Goal: Communication & Community: Answer question/provide support

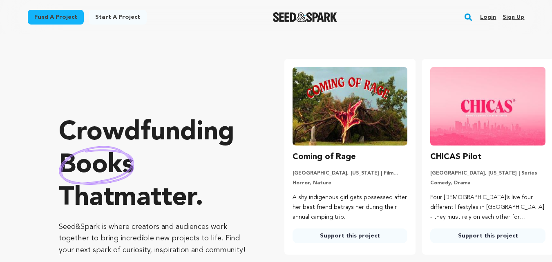
click at [483, 17] on link "Login" at bounding box center [488, 17] width 16 height 13
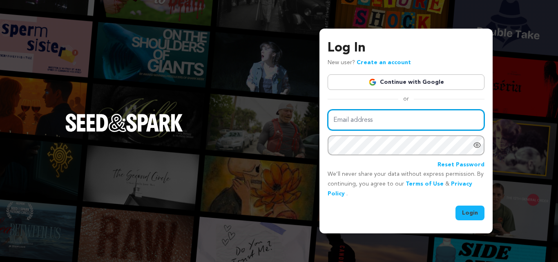
type input "[EMAIL_ADDRESS][DOMAIN_NAME]"
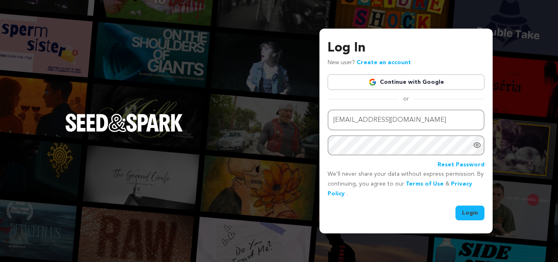
click at [474, 212] on button "Login" at bounding box center [469, 212] width 29 height 15
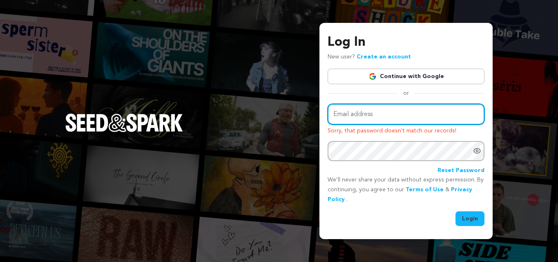
type input "adexdanielle15@gmail.com"
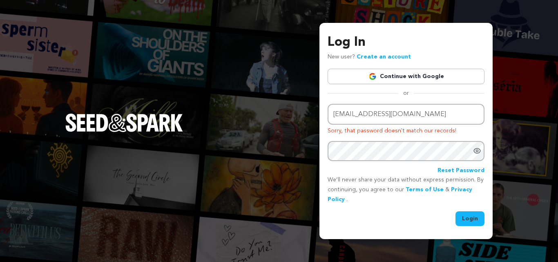
click at [385, 55] on link "Create an account" at bounding box center [384, 57] width 54 height 6
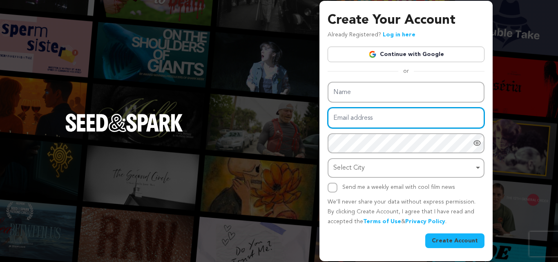
type input "[EMAIL_ADDRESS][DOMAIN_NAME]"
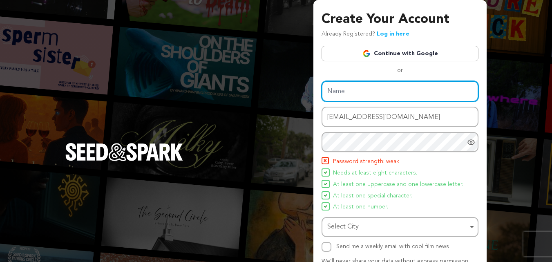
click at [382, 94] on input "Name" at bounding box center [399, 91] width 157 height 21
type input "A"
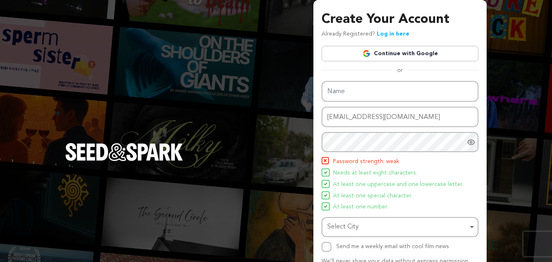
click at [471, 144] on icon "Show password as plain text. Warning: this will display your password on the sc…" at bounding box center [471, 142] width 7 height 5
click at [472, 143] on icon "Hide Password" at bounding box center [471, 142] width 8 height 8
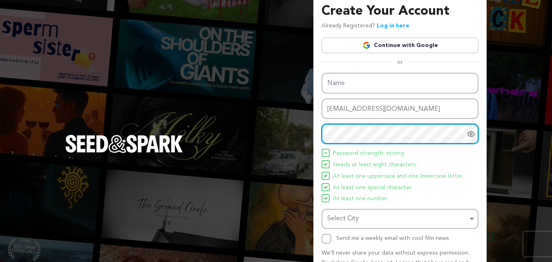
scroll to position [7, 0]
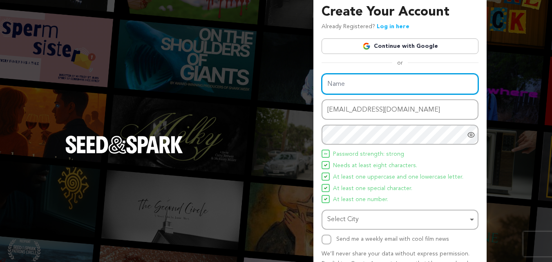
click at [374, 83] on input "Name" at bounding box center [399, 84] width 157 height 21
type input "P"
type input "Emily Johnson"
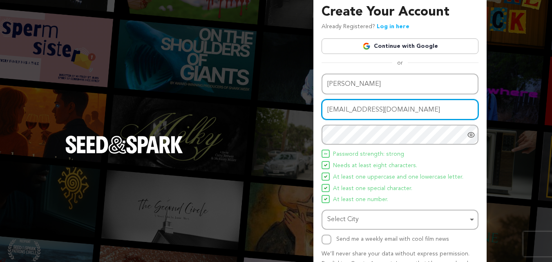
click at [370, 111] on input "[EMAIL_ADDRESS][DOMAIN_NAME]" at bounding box center [399, 109] width 157 height 21
click at [338, 110] on input "emiyjohn5151@gmail.com" at bounding box center [399, 109] width 157 height 21
click at [409, 105] on input "emilyjohn5151@gmail.com" at bounding box center [399, 109] width 157 height 21
type input "emilyjohn5151@gmail.com"
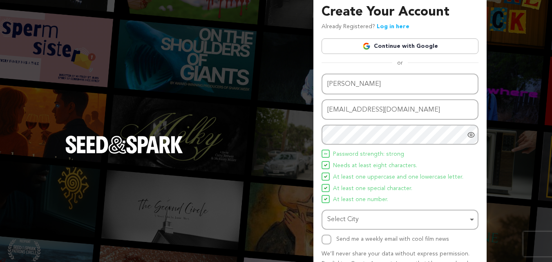
click at [472, 140] on div at bounding box center [472, 135] width 11 height 20
click at [328, 239] on input "Send me a weekly email with cool film news" at bounding box center [326, 239] width 10 height 10
checkbox input "true"
click at [474, 218] on div "Select City Remove item" at bounding box center [400, 219] width 149 height 15
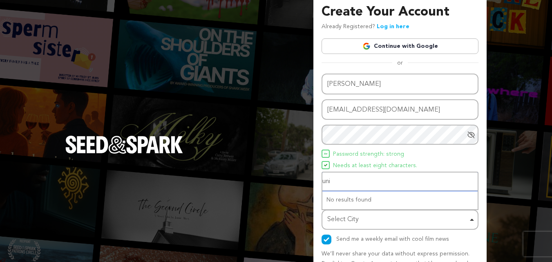
type input "unit"
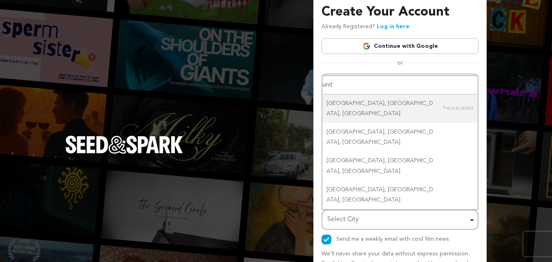
click at [397, 94] on input "unit" at bounding box center [399, 85] width 155 height 18
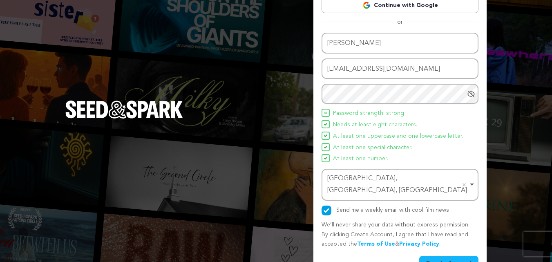
scroll to position [58, 0]
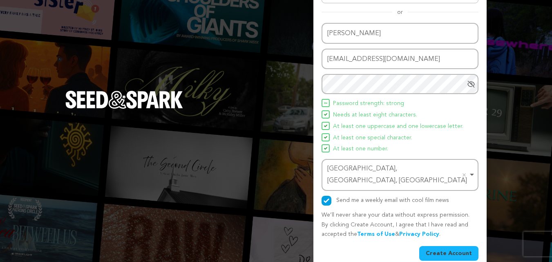
click at [455, 246] on button "Create Account" at bounding box center [448, 253] width 59 height 15
click at [456, 246] on button "Create Account" at bounding box center [448, 253] width 59 height 15
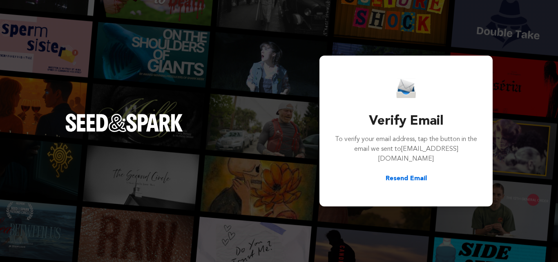
click at [482, 66] on div "Verify Email To verify your email address, tap the button in the email we sent …" at bounding box center [405, 131] width 173 height 151
click at [486, 46] on div "Verify Email To verify your email address, tap the button in the email we sent …" at bounding box center [279, 131] width 558 height 262
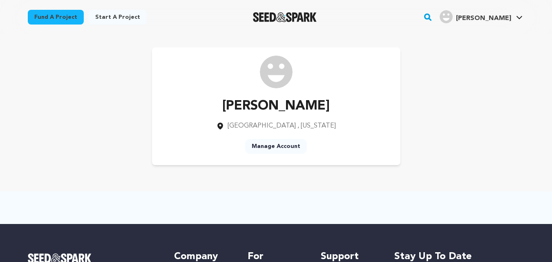
click at [519, 18] on icon at bounding box center [519, 17] width 6 height 3
click at [519, 18] on icon at bounding box center [519, 18] width 7 height 4
click at [475, 91] on link "View Profile" at bounding box center [494, 90] width 91 height 18
click at [375, 38] on div "[PERSON_NAME] [GEOGRAPHIC_DATA] , [US_STATE] Manage Account" at bounding box center [276, 106] width 523 height 144
click at [279, 15] on img "Seed&Spark Homepage" at bounding box center [285, 17] width 64 height 10
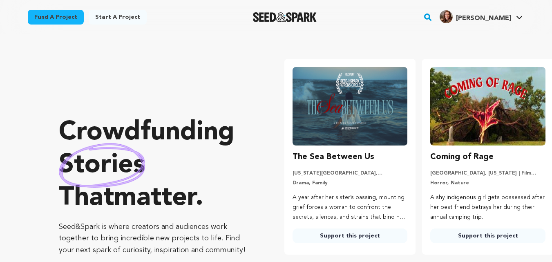
click at [519, 18] on icon at bounding box center [519, 18] width 7 height 4
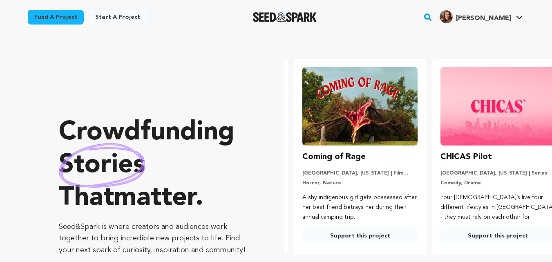
scroll to position [0, 145]
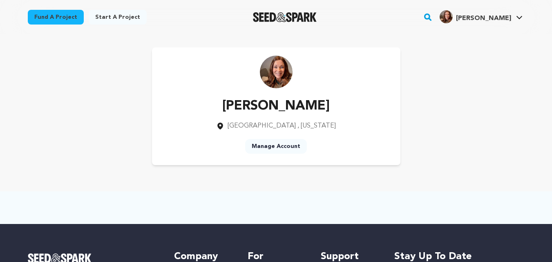
click at [59, 16] on link "Fund a project" at bounding box center [56, 17] width 56 height 15
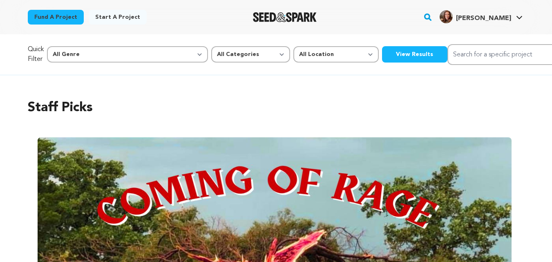
click at [36, 18] on link "Fund a project" at bounding box center [56, 17] width 56 height 15
click at [382, 54] on button "View Results" at bounding box center [414, 54] width 65 height 16
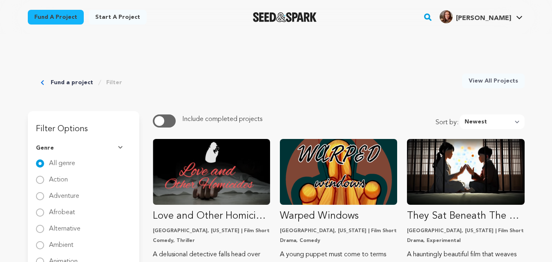
click at [326, 77] on div "Fund a project Filter View All Projects" at bounding box center [276, 69] width 497 height 70
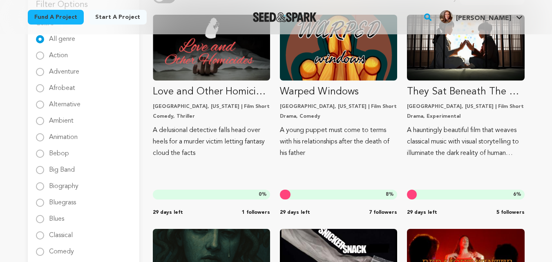
scroll to position [125, 0]
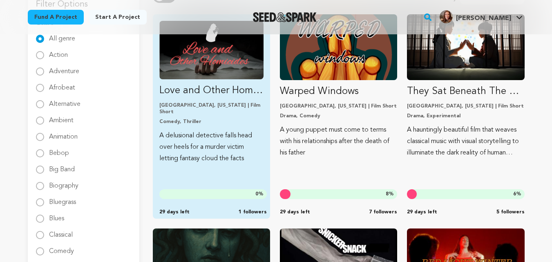
click at [214, 136] on p "A delusional detective falls head over heels for a murder victim letting fantas…" at bounding box center [211, 147] width 104 height 34
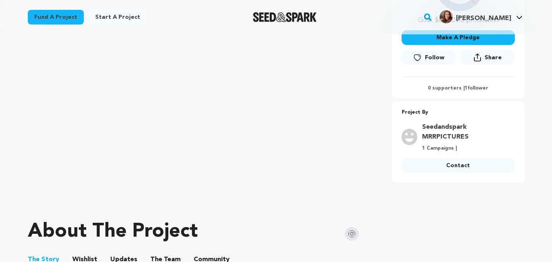
scroll to position [227, 0]
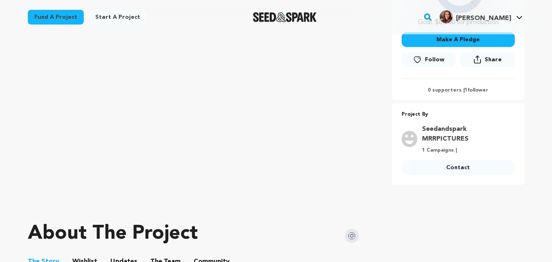
click at [444, 168] on link "Contact" at bounding box center [458, 167] width 113 height 15
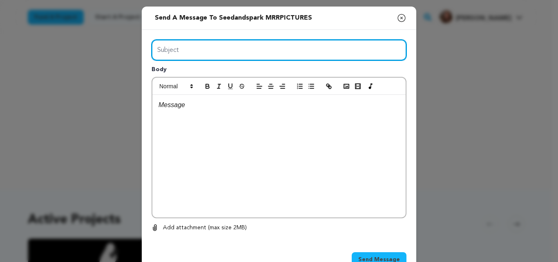
click at [276, 53] on input "Subject" at bounding box center [279, 50] width 255 height 21
paste input "Noticed your campaign"
type input "Noticed your campaign"
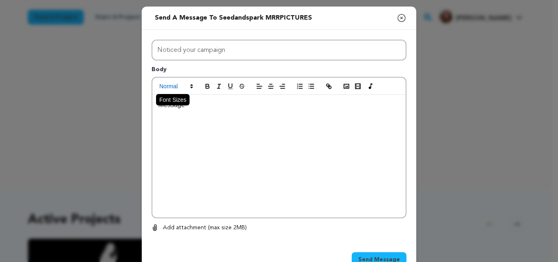
click at [181, 91] on span at bounding box center [176, 86] width 40 height 10
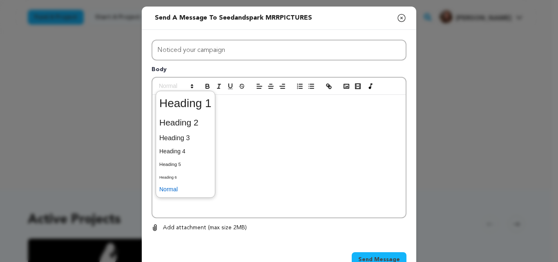
click at [246, 117] on div at bounding box center [278, 156] width 253 height 123
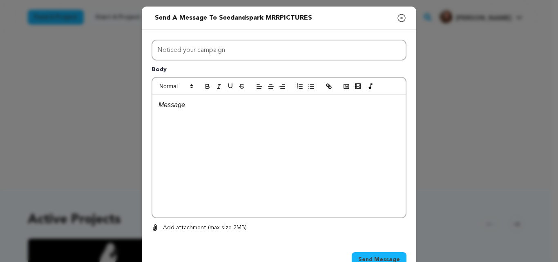
click at [164, 112] on div at bounding box center [278, 156] width 253 height 123
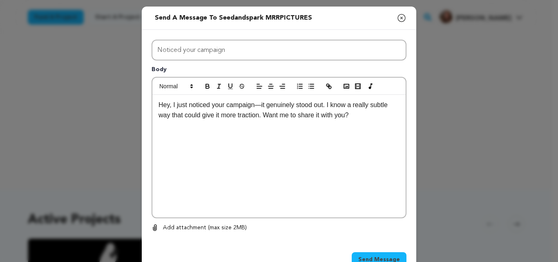
click at [257, 105] on p "Hey, I just noticed your campaign—it genuinely stood out. I know a really subtl…" at bounding box center [278, 110] width 241 height 21
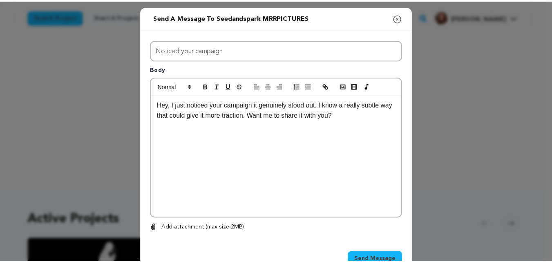
scroll to position [25, 0]
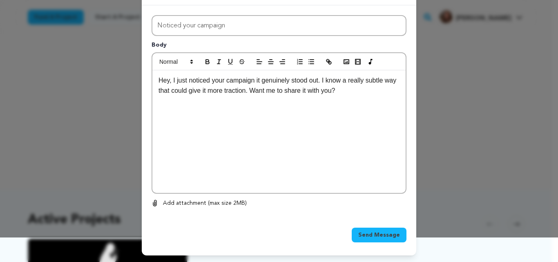
click at [370, 234] on span "Send Message" at bounding box center [379, 235] width 42 height 8
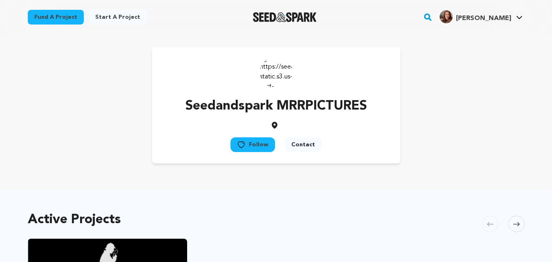
click at [65, 19] on link "Fund a project" at bounding box center [56, 17] width 56 height 15
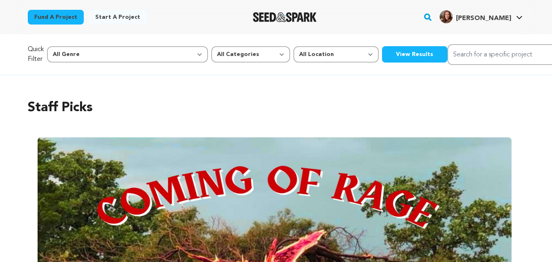
click at [382, 54] on button "View Results" at bounding box center [414, 54] width 65 height 16
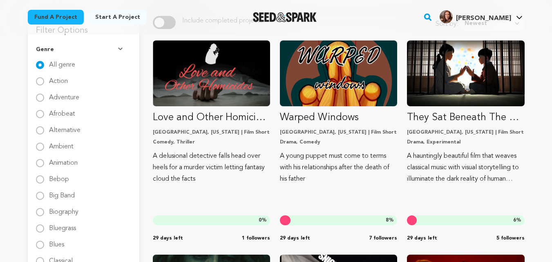
scroll to position [98, 0]
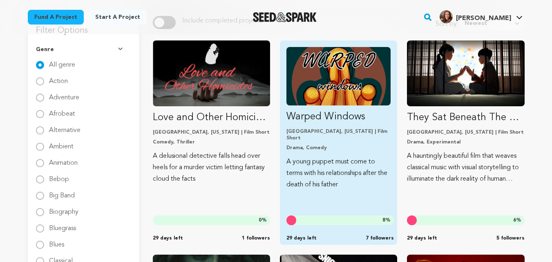
click at [332, 147] on link "Warped Windows [GEOGRAPHIC_DATA], [US_STATE] | Film Short Drama, Comedy A young…" at bounding box center [338, 118] width 104 height 143
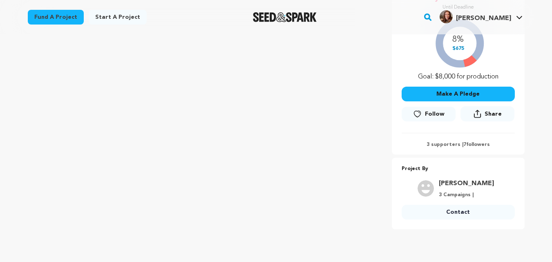
scroll to position [173, 0]
click at [456, 211] on link "Contact" at bounding box center [458, 211] width 113 height 15
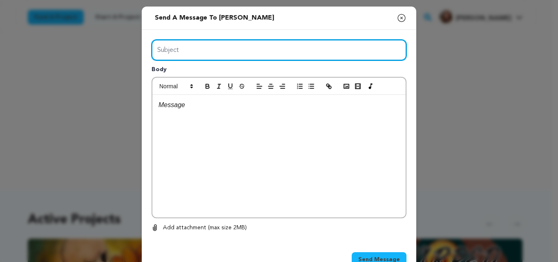
click at [225, 45] on input "Subject" at bounding box center [279, 50] width 255 height 21
paste input "Thought this might help"
type input "Thought this might help"
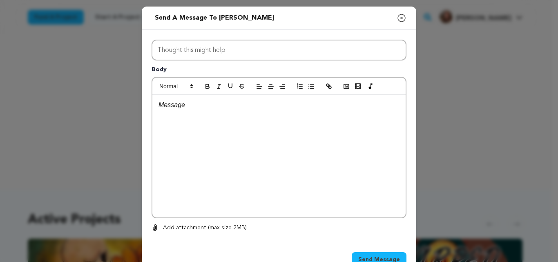
click at [204, 104] on p at bounding box center [278, 105] width 241 height 11
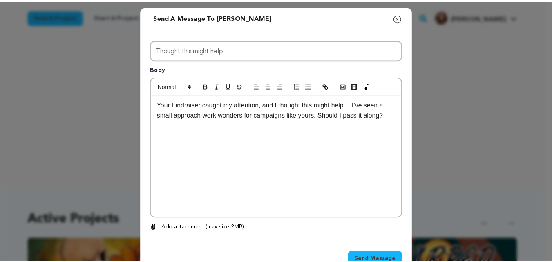
scroll to position [25, 0]
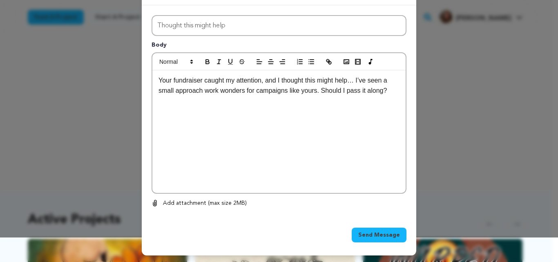
click at [375, 232] on span "Send Message" at bounding box center [379, 235] width 42 height 8
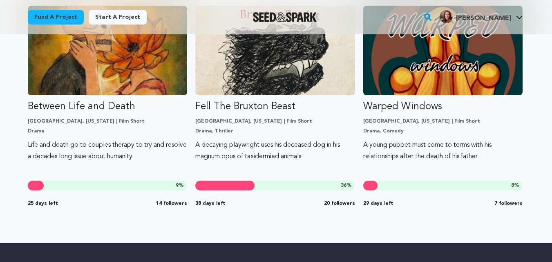
scroll to position [233, 0]
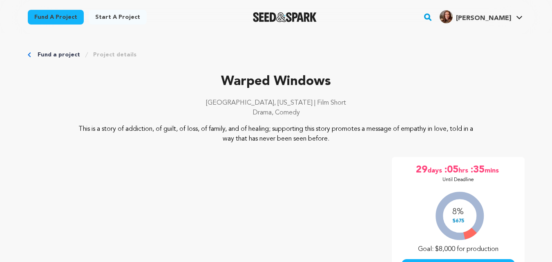
scroll to position [173, 0]
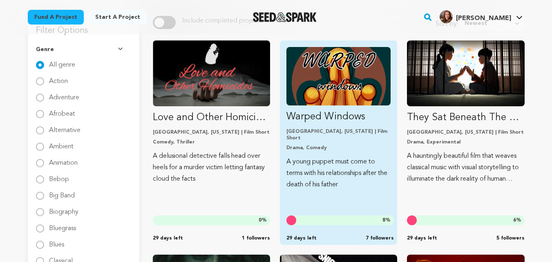
scroll to position [98, 0]
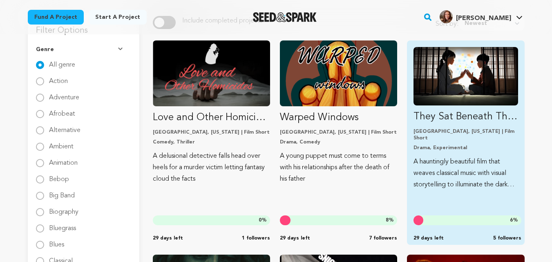
click at [436, 125] on link "They Sat Beneath The Sleeping Moon [GEOGRAPHIC_DATA], [US_STATE] | Film Short D…" at bounding box center [465, 118] width 104 height 143
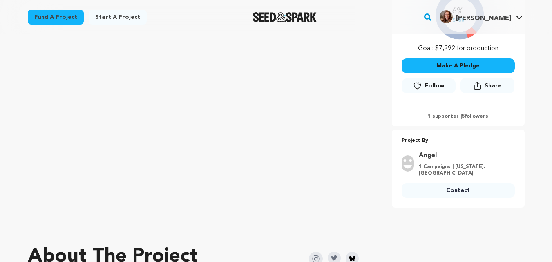
scroll to position [210, 0]
click at [444, 183] on link "Contact" at bounding box center [458, 190] width 113 height 15
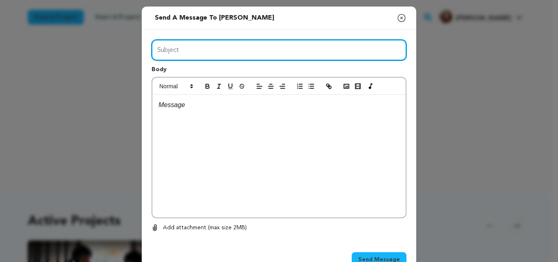
click at [186, 46] on input "Subject" at bounding box center [279, 50] width 255 height 21
paste input "Couldn’t scroll past this"
type input "Couldn’t scroll past this"
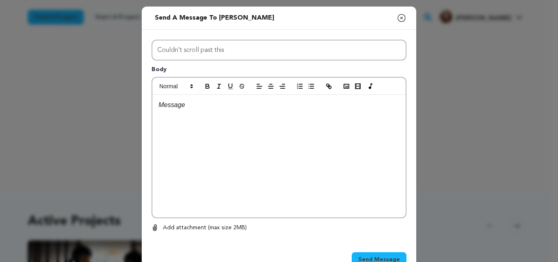
click at [193, 112] on div at bounding box center [278, 156] width 253 height 123
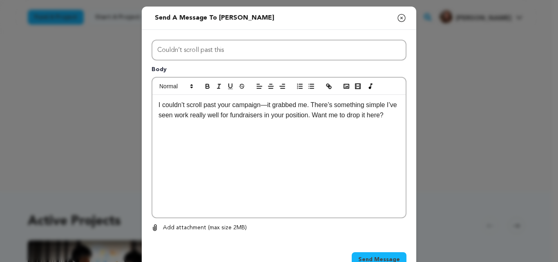
click at [263, 105] on p "I couldn’t scroll past your campaign—it grabbed me. There’s something simple I’…" at bounding box center [278, 110] width 241 height 21
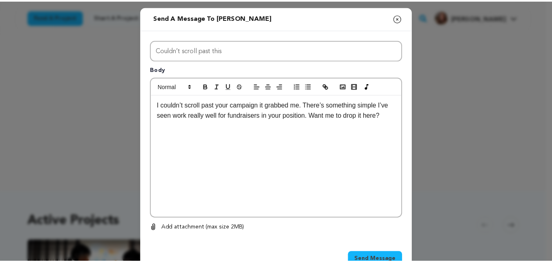
scroll to position [25, 0]
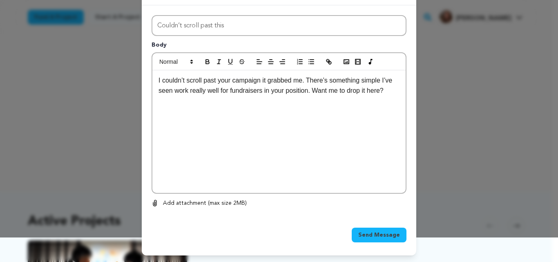
click at [375, 228] on button "Send Message" at bounding box center [379, 235] width 55 height 15
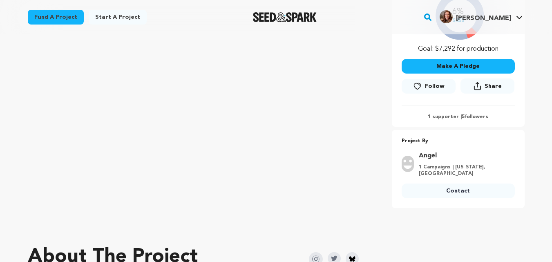
scroll to position [210, 0]
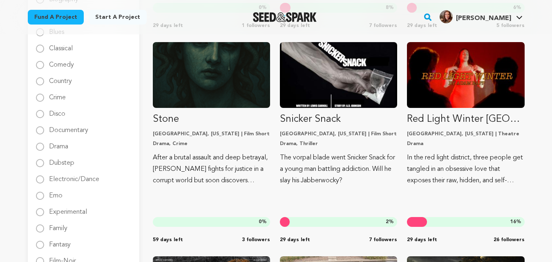
scroll to position [318, 0]
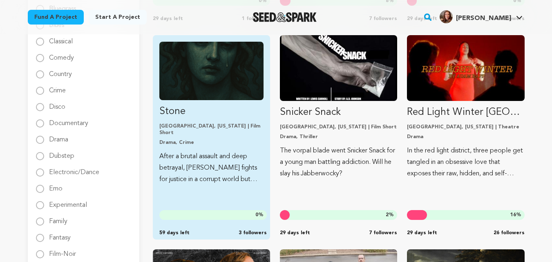
click at [218, 151] on p "After a brutal assault and deep betrayal, Medusa fights for justice in a corrup…" at bounding box center [211, 168] width 104 height 34
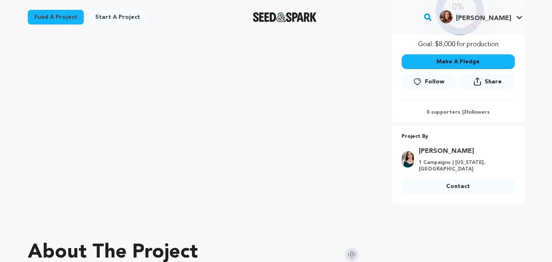
scroll to position [205, 0]
click at [439, 183] on link "Contact" at bounding box center [458, 185] width 113 height 15
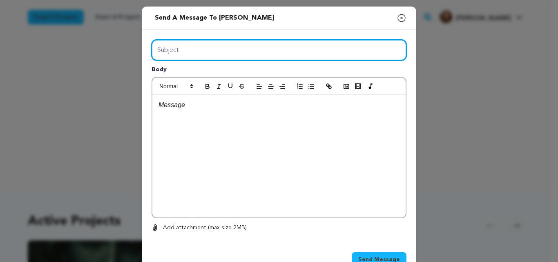
click at [165, 45] on input "Subject" at bounding box center [279, 50] width 255 height 21
paste input "Just came across your fundraiser"
type input "Just came across your fundraiser"
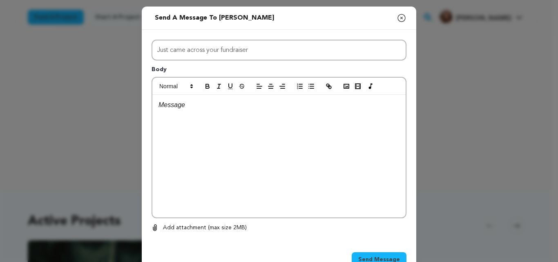
click at [176, 130] on div at bounding box center [278, 156] width 253 height 123
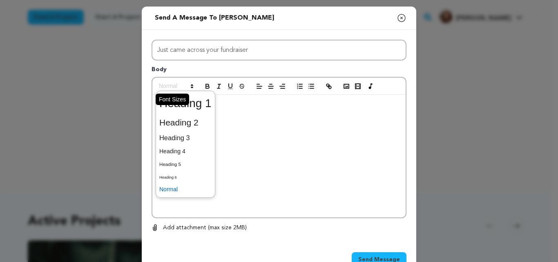
click at [161, 91] on span at bounding box center [176, 86] width 40 height 10
drag, startPoint x: 239, startPoint y: 123, endPoint x: 232, endPoint y: 114, distance: 11.4
click at [232, 114] on div at bounding box center [278, 156] width 253 height 123
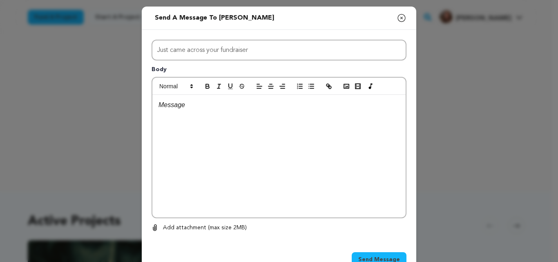
click at [232, 114] on div at bounding box center [278, 156] width 253 height 123
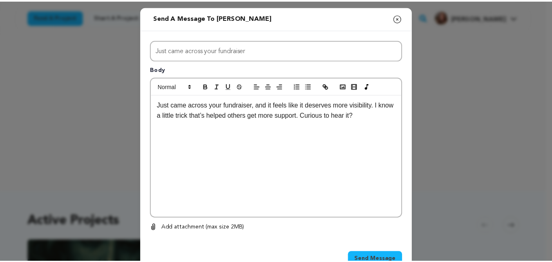
scroll to position [25, 0]
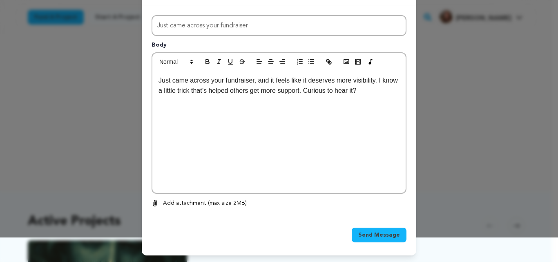
click at [371, 229] on button "Send Message" at bounding box center [379, 235] width 55 height 15
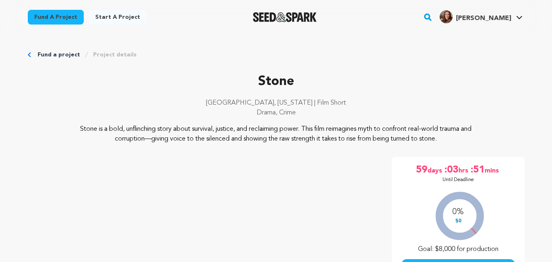
scroll to position [205, 0]
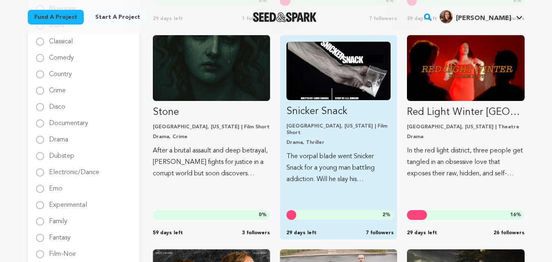
scroll to position [318, 0]
click at [319, 113] on p "Snicker Snack" at bounding box center [338, 111] width 104 height 13
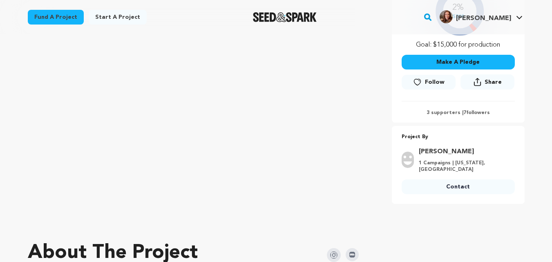
scroll to position [215, 0]
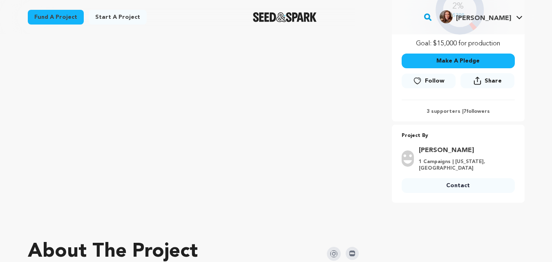
click at [433, 181] on link "Contact" at bounding box center [458, 185] width 113 height 15
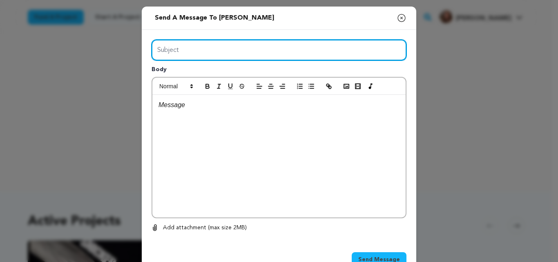
click at [214, 51] on input "Subject" at bounding box center [279, 50] width 255 height 21
paste input "This stood out in the best way"
type input "This stood out in the best way"
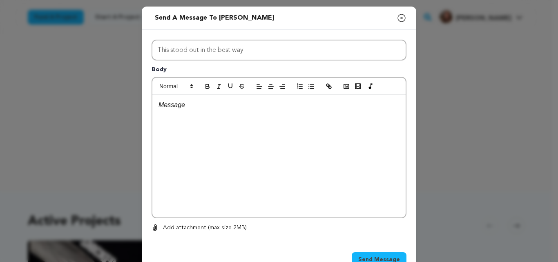
click at [182, 111] on div at bounding box center [278, 156] width 253 height 123
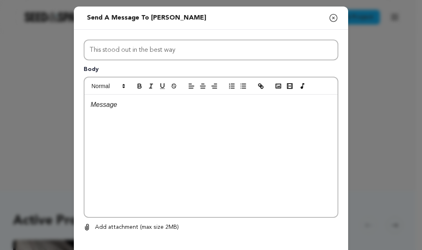
click at [100, 106] on p at bounding box center [211, 105] width 241 height 11
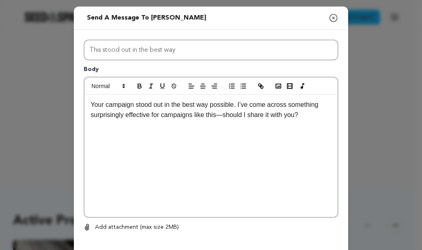
click at [219, 116] on p "Your campaign stood out in the best way possible. I’ve come across something su…" at bounding box center [211, 110] width 241 height 21
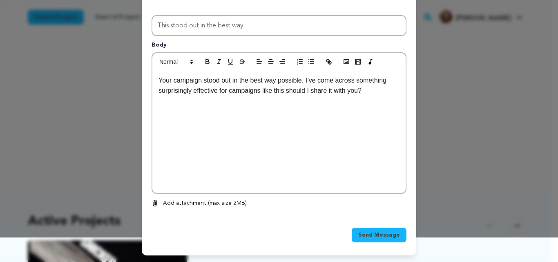
scroll to position [25, 0]
click at [366, 236] on span "Send Message" at bounding box center [379, 235] width 42 height 8
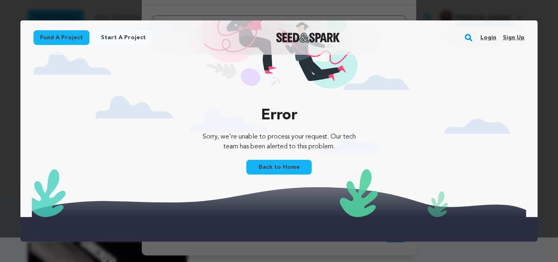
scroll to position [64, 0]
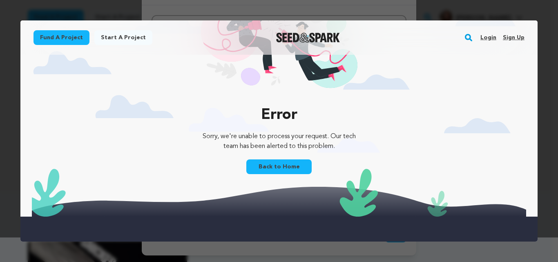
click at [480, 40] on link "Login" at bounding box center [488, 37] width 16 height 13
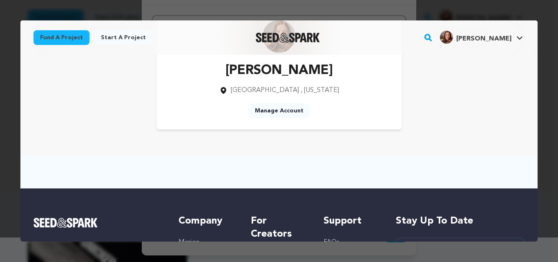
scroll to position [0, 0]
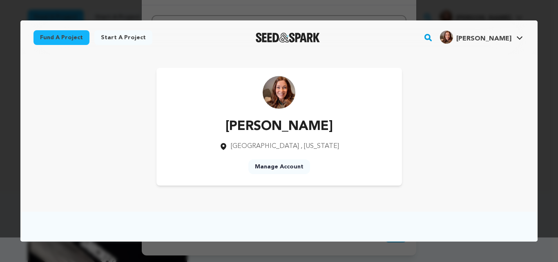
click at [62, 37] on link "Fund a project" at bounding box center [61, 37] width 56 height 15
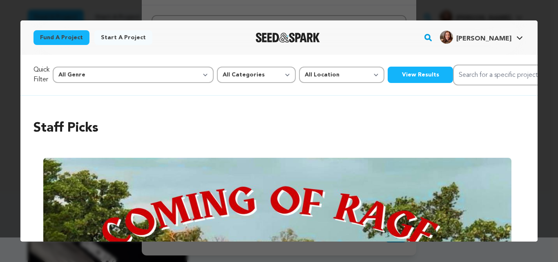
click at [388, 76] on button "View Results" at bounding box center [420, 75] width 65 height 16
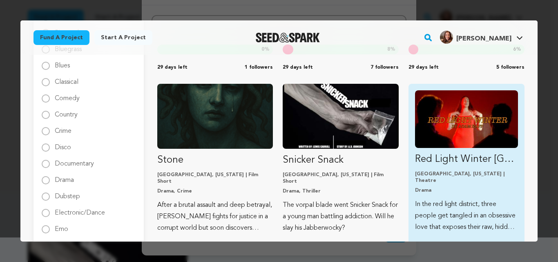
scroll to position [285, 0]
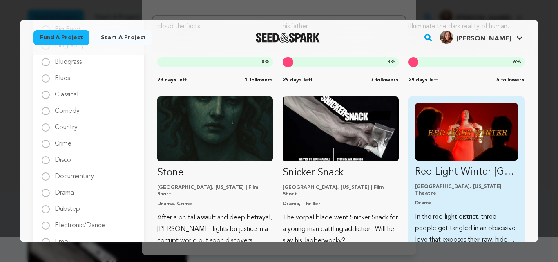
click at [464, 129] on img "Fund Red Light Winter Los Angeles" at bounding box center [466, 132] width 103 height 58
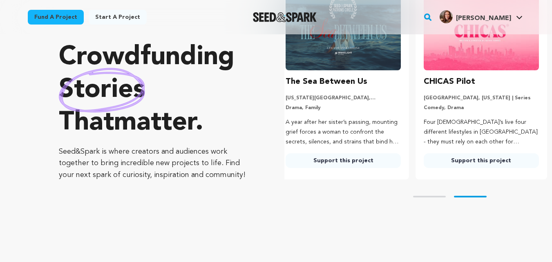
scroll to position [75, 0]
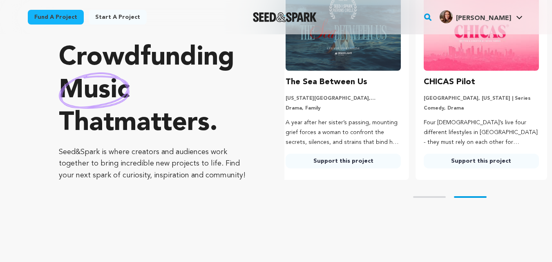
click at [69, 13] on link "Fund a project" at bounding box center [56, 17] width 56 height 15
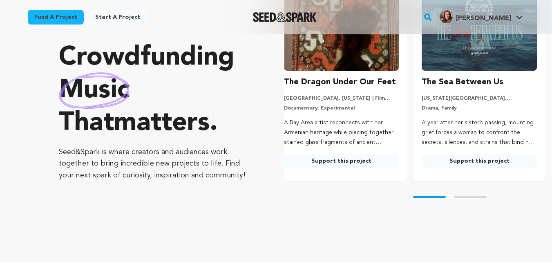
scroll to position [0, 0]
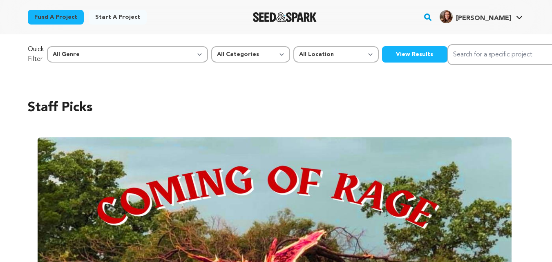
click at [382, 56] on button "View Results" at bounding box center [414, 54] width 65 height 16
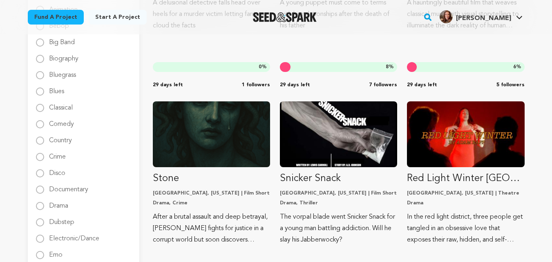
scroll to position [252, 0]
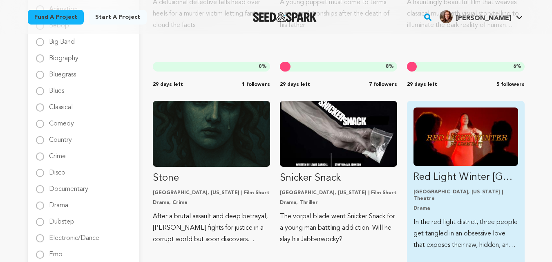
click at [467, 131] on img "Fund Red Light Winter Los Angeles" at bounding box center [465, 136] width 104 height 58
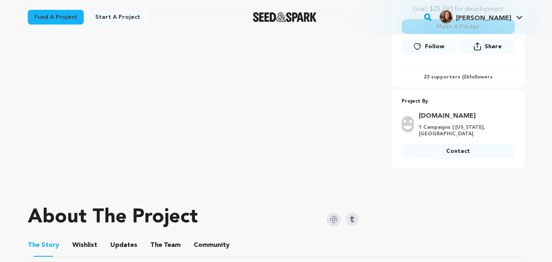
scroll to position [250, 0]
click at [444, 150] on link "Contact" at bounding box center [458, 150] width 113 height 15
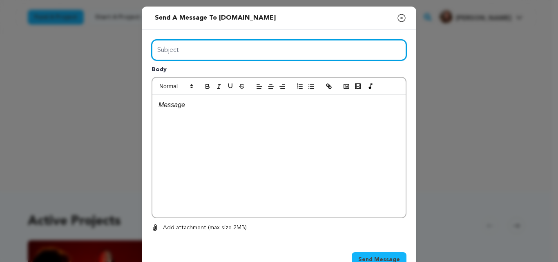
click at [318, 53] on input "Subject" at bounding box center [279, 50] width 255 height 21
paste input "A little boost idea"
type input "A little boost idea"
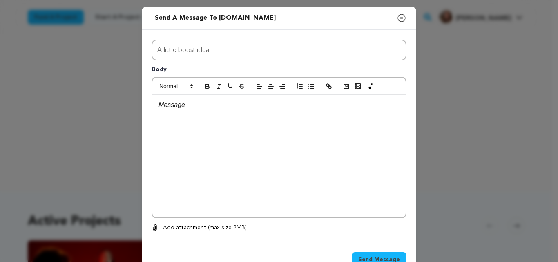
click at [183, 115] on div at bounding box center [278, 156] width 253 height 123
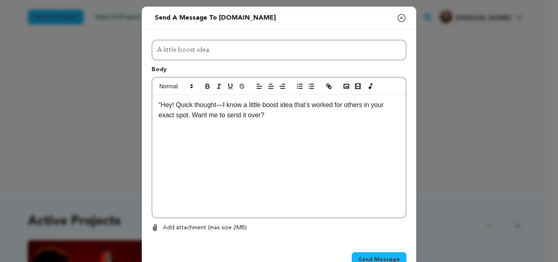
click at [158, 103] on p "“Hey! Quick thought—I know a little boost idea that’s worked for others in your…" at bounding box center [278, 110] width 241 height 21
click at [217, 106] on p "Hey! Quick thought—I know a little boost idea that’s worked for others in your …" at bounding box center [278, 110] width 241 height 21
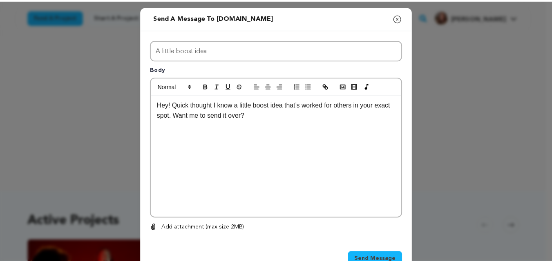
scroll to position [25, 0]
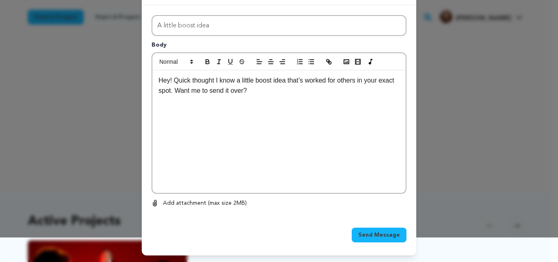
click at [386, 233] on span "Send Message" at bounding box center [379, 235] width 42 height 8
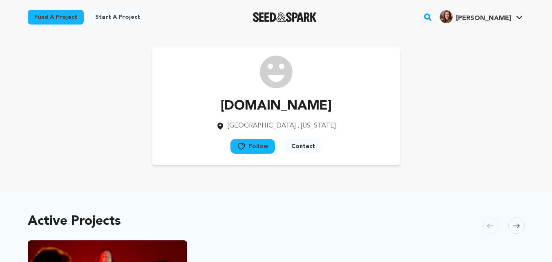
drag, startPoint x: 0, startPoint y: 0, endPoint x: 386, endPoint y: 233, distance: 451.0
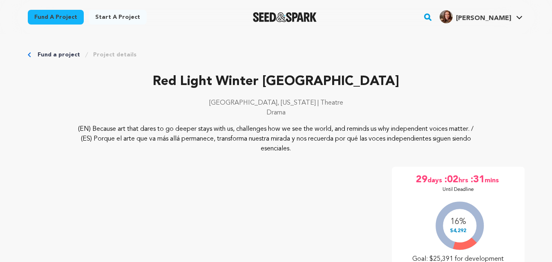
scroll to position [250, 0]
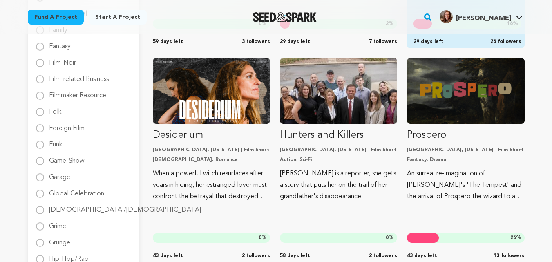
scroll to position [509, 0]
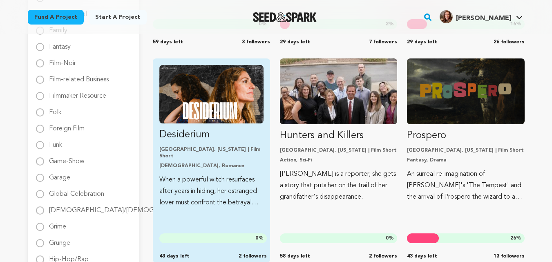
click at [205, 174] on p "When a powerful witch resurfaces after years in hiding, her estranged lover mus…" at bounding box center [211, 191] width 104 height 34
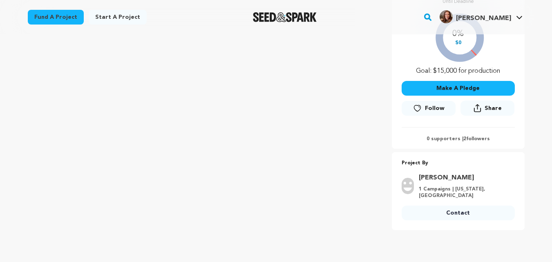
scroll to position [178, 0]
click at [453, 207] on link "Contact" at bounding box center [458, 212] width 113 height 15
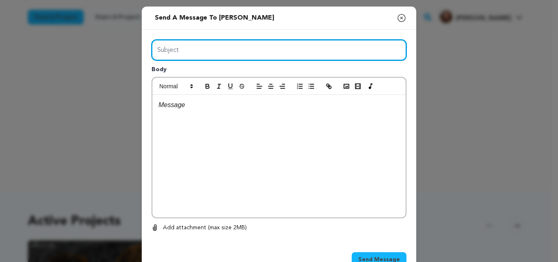
click at [168, 53] on input "Subject" at bounding box center [279, 50] width 255 height 21
paste input "Something that caught my eye"
type input "Something that caught my eye"
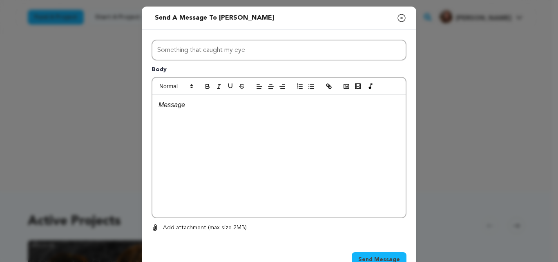
click at [182, 106] on p at bounding box center [278, 105] width 241 height 11
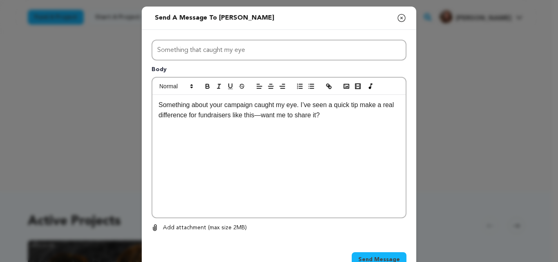
click at [256, 116] on p "Something about your campaign caught my eye. I’ve seen a quick tip make a real …" at bounding box center [278, 110] width 241 height 21
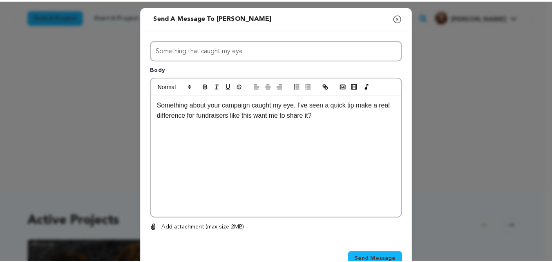
scroll to position [25, 0]
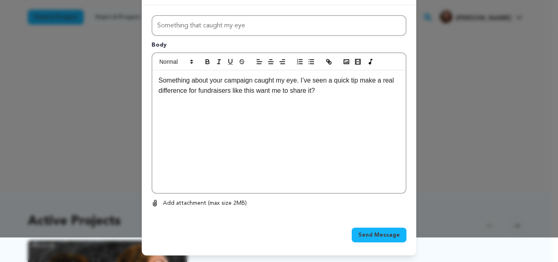
click at [376, 230] on button "Send Message" at bounding box center [379, 235] width 55 height 15
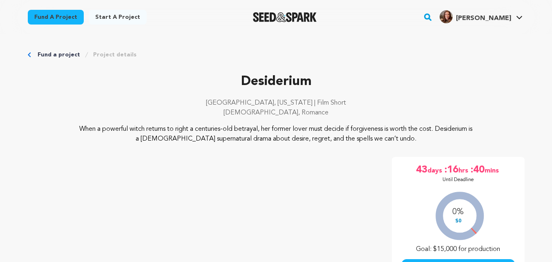
scroll to position [178, 0]
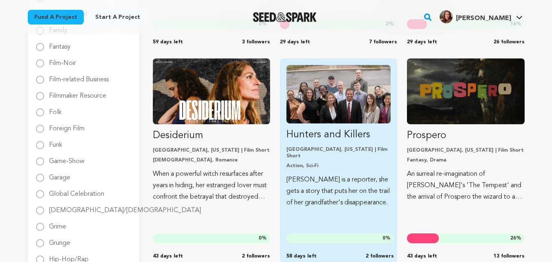
scroll to position [509, 0]
click at [337, 130] on p "Hunters and Killers" at bounding box center [338, 134] width 104 height 13
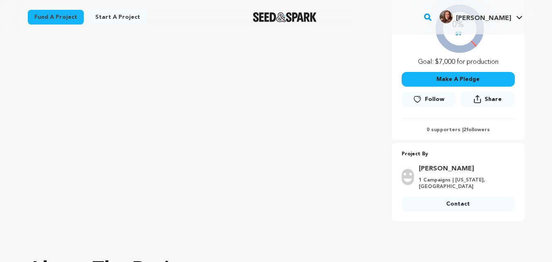
scroll to position [187, 0]
click at [450, 196] on link "Contact" at bounding box center [458, 203] width 113 height 15
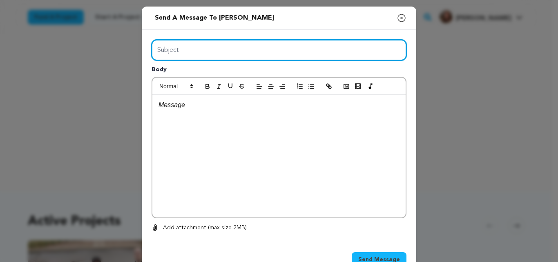
click at [276, 53] on input "Subject" at bounding box center [279, 50] width 255 height 21
click at [192, 57] on input "Subject" at bounding box center [279, 50] width 255 height 21
paste input "Saw your story and thought of this"
type input "Saw your story and thought of this"
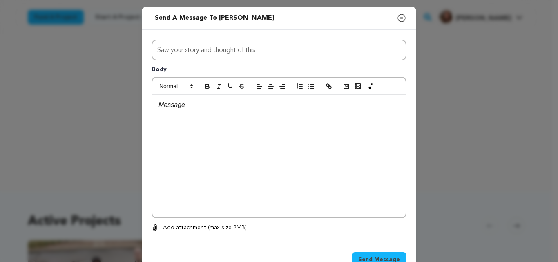
click at [197, 106] on p at bounding box center [278, 105] width 241 height 11
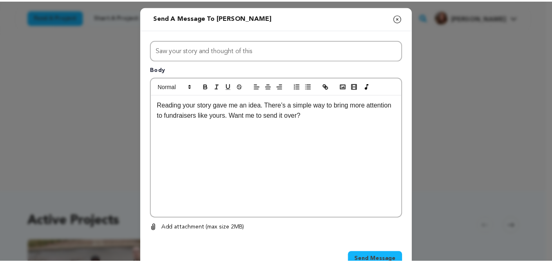
scroll to position [25, 0]
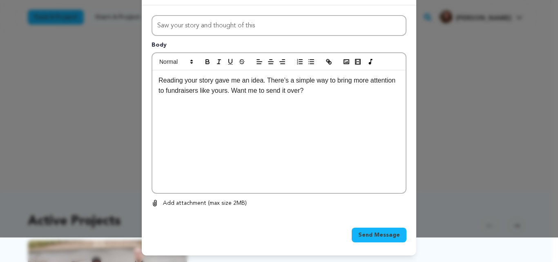
click at [380, 230] on button "Send Message" at bounding box center [379, 235] width 55 height 15
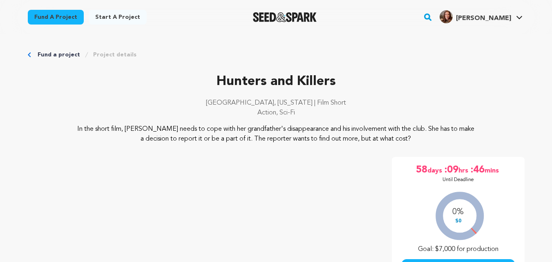
scroll to position [187, 0]
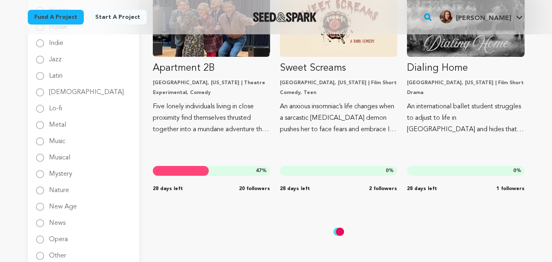
scroll to position [791, 0]
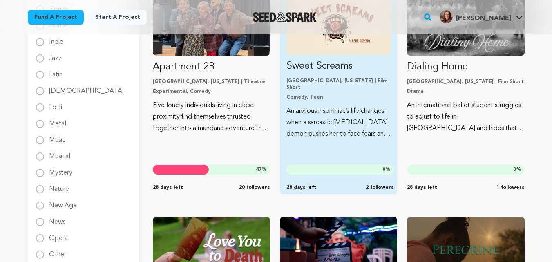
click at [351, 105] on p "An anxious insomniac’s life changes when a sarcastic [MEDICAL_DATA] demon pushe…" at bounding box center [338, 122] width 104 height 34
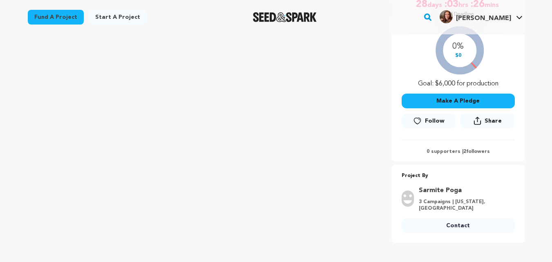
scroll to position [176, 0]
click at [448, 218] on link "Contact" at bounding box center [458, 225] width 113 height 15
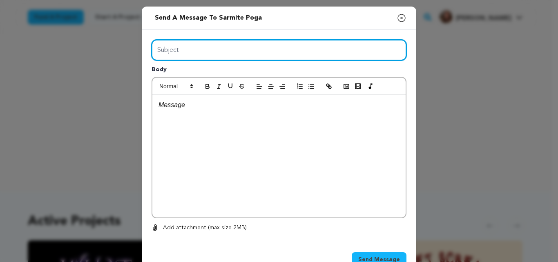
click at [180, 49] on input "Subject" at bounding box center [279, 50] width 255 height 21
paste input "Quick idea for you"
type input "Quick idea for you"
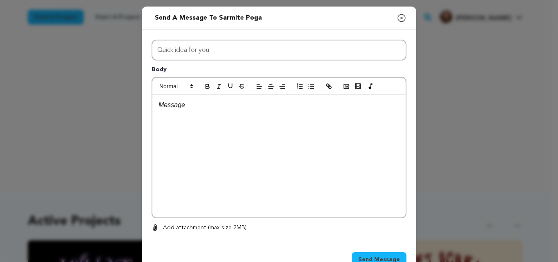
click at [187, 111] on div at bounding box center [278, 156] width 253 height 123
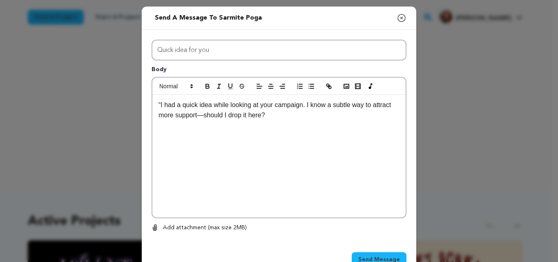
click at [201, 117] on p "“I had a quick idea while looking at your campaign. I know a subtle way to attr…" at bounding box center [278, 110] width 241 height 21
click at [158, 104] on p "“I had a quick idea while looking at your campaign. I know a subtle way to attr…" at bounding box center [278, 110] width 241 height 21
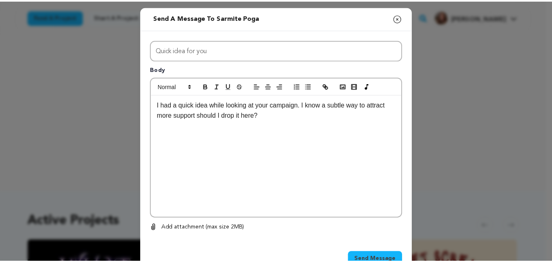
scroll to position [25, 0]
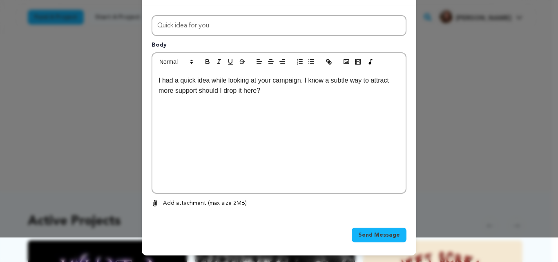
click at [371, 234] on span "Send Message" at bounding box center [379, 235] width 42 height 8
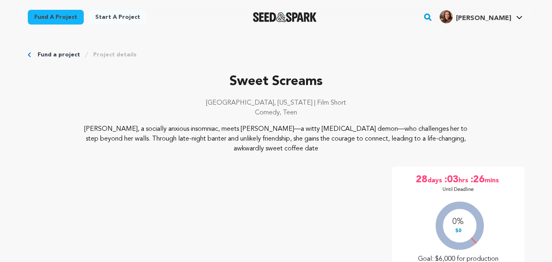
scroll to position [210, 0]
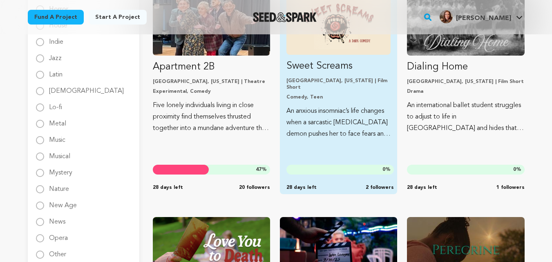
scroll to position [791, 0]
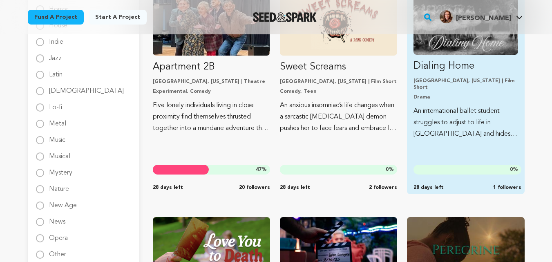
click at [424, 128] on p "An international ballet student struggles to adjust to life in [GEOGRAPHIC_DATA…" at bounding box center [465, 122] width 104 height 34
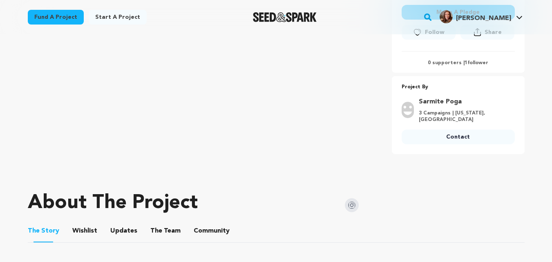
scroll to position [254, 0]
click at [452, 129] on link "Contact" at bounding box center [458, 136] width 113 height 15
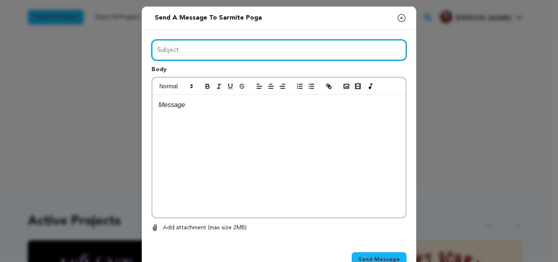
click at [331, 55] on input "Subject" at bounding box center [279, 50] width 255 height 21
click at [172, 49] on input "Subject" at bounding box center [279, 50] width 255 height 21
paste input "This might be useful"
type input "This might be useful"
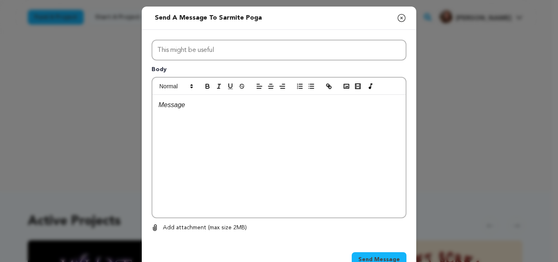
click at [180, 114] on div at bounding box center [278, 156] width 253 height 123
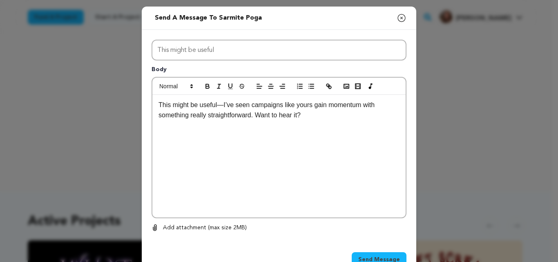
click at [219, 106] on p "This might be useful—I’ve seen campaigns like yours gain momentum with somethin…" at bounding box center [278, 110] width 241 height 21
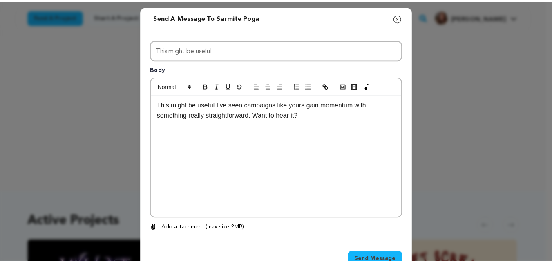
scroll to position [25, 0]
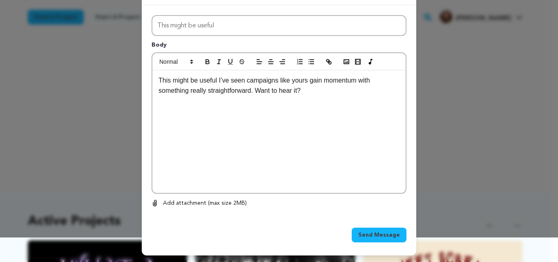
click at [364, 236] on span "Send Message" at bounding box center [379, 235] width 42 height 8
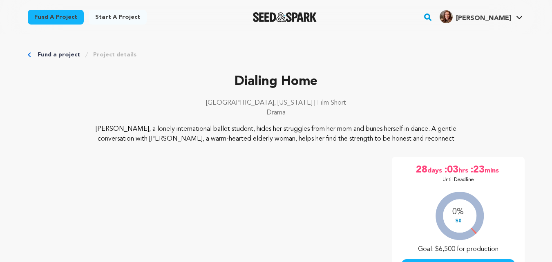
scroll to position [254, 0]
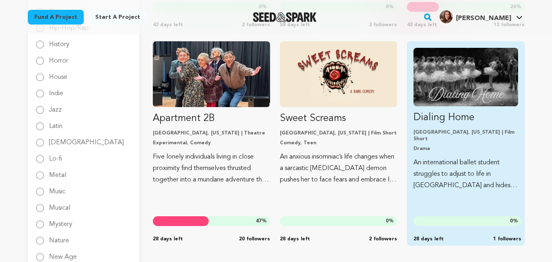
scroll to position [739, 0]
click at [436, 118] on p "Dialing Home" at bounding box center [465, 118] width 104 height 13
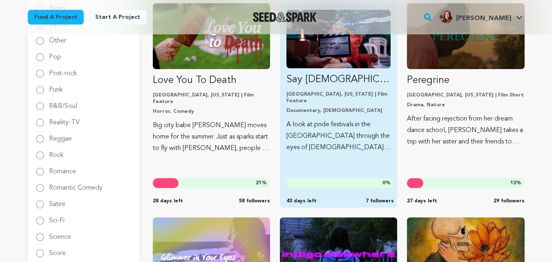
scroll to position [1005, 0]
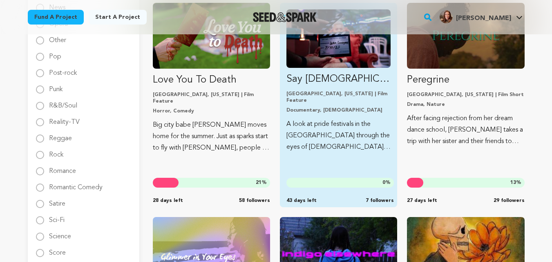
click at [320, 118] on p "A look at pride festivals in the [GEOGRAPHIC_DATA] through the eyes of [DEMOGRA…" at bounding box center [338, 135] width 104 height 34
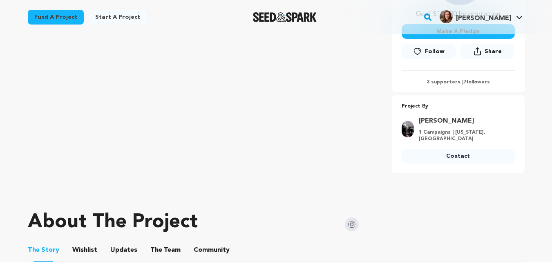
scroll to position [245, 0]
click at [439, 149] on link "Contact" at bounding box center [458, 155] width 113 height 15
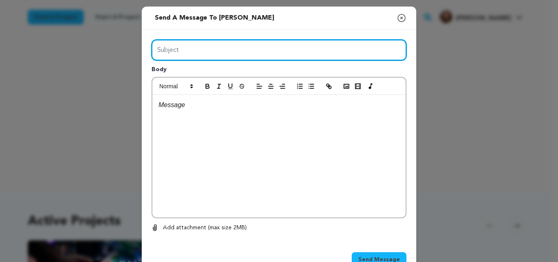
click at [177, 45] on input "Subject" at bounding box center [279, 50] width 255 height 21
paste input "Wanted to mention this"
type input "Wanted to mention this"
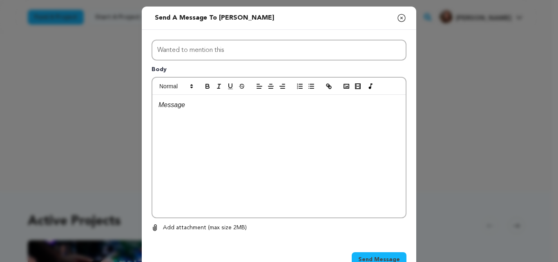
click at [188, 109] on p at bounding box center [278, 105] width 241 height 11
click at [164, 118] on div at bounding box center [278, 156] width 253 height 123
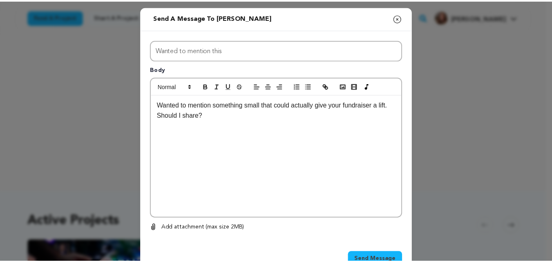
scroll to position [25, 0]
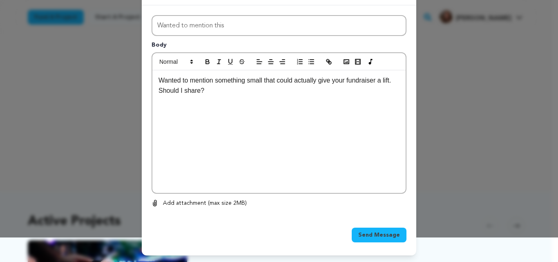
click at [382, 229] on button "Send Message" at bounding box center [379, 235] width 55 height 15
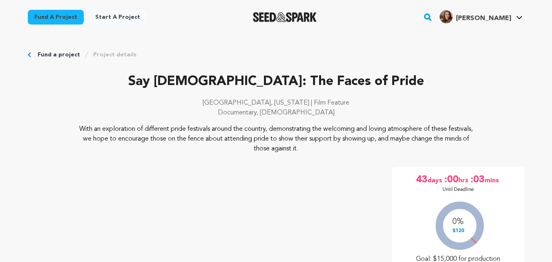
scroll to position [245, 0]
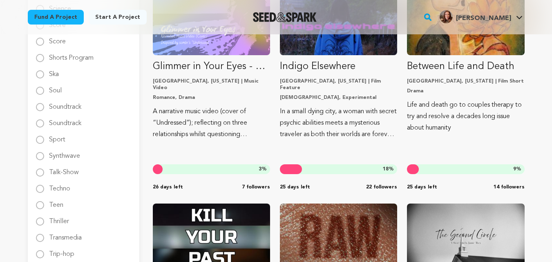
scroll to position [1233, 0]
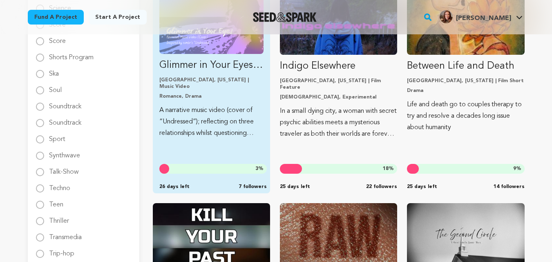
click at [206, 120] on p "A narrative music video (cover of “Undressed”); reflecting on three relationshi…" at bounding box center [211, 122] width 104 height 34
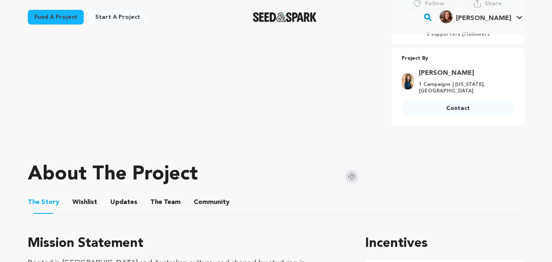
scroll to position [293, 0]
click at [451, 101] on link "Contact" at bounding box center [458, 107] width 113 height 15
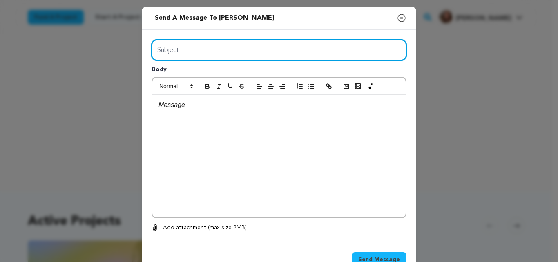
click at [284, 45] on input "Subject" at bounding box center [279, 50] width 255 height 21
paste input "A little tip that works"
type input "A little tip that works"
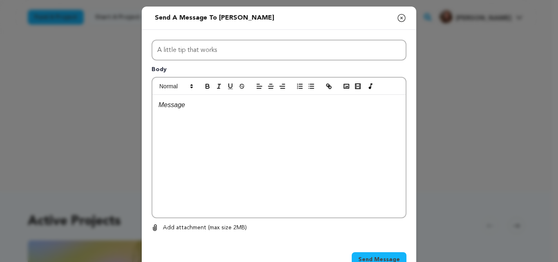
click at [174, 113] on div at bounding box center [278, 156] width 253 height 123
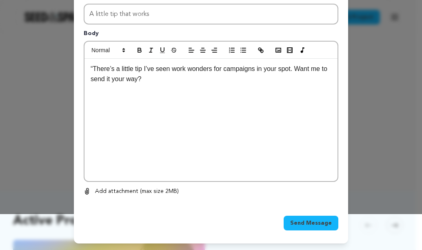
click at [91, 69] on p "“There’s a little tip I’ve seen work wonders for campaigns in your spot. Want m…" at bounding box center [211, 74] width 241 height 21
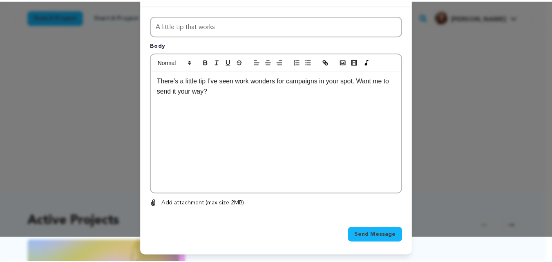
scroll to position [25, 0]
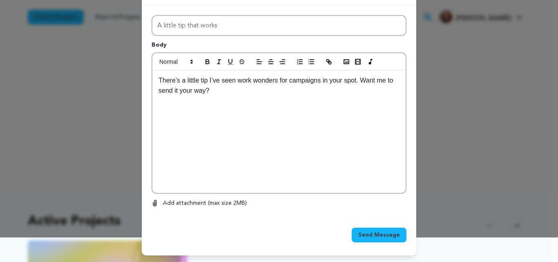
click at [382, 239] on span "Send Message" at bounding box center [379, 235] width 42 height 8
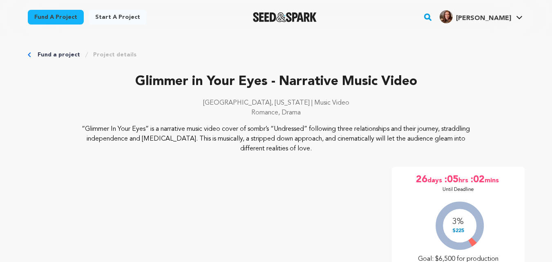
scroll to position [293, 0]
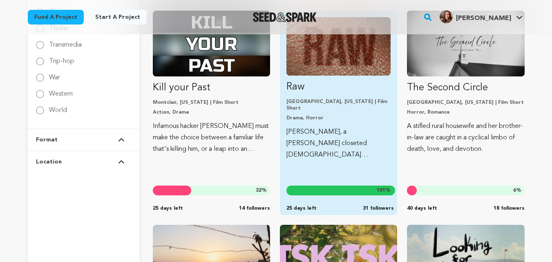
scroll to position [1458, 0]
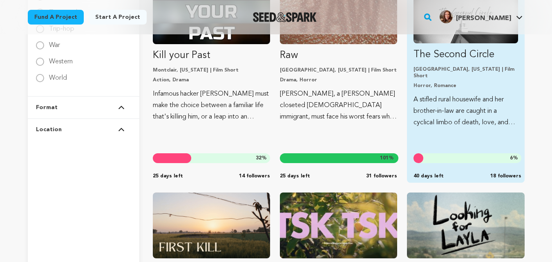
click at [432, 62] on link "The Second Circle [GEOGRAPHIC_DATA], [US_STATE] | Film Short Horror, Romance A …" at bounding box center [465, 56] width 104 height 143
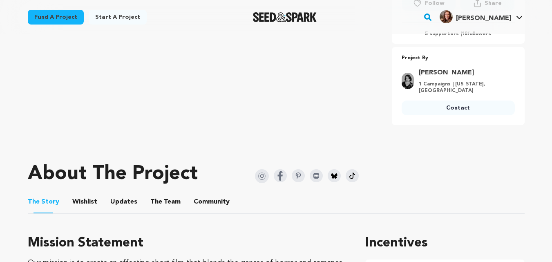
scroll to position [294, 0]
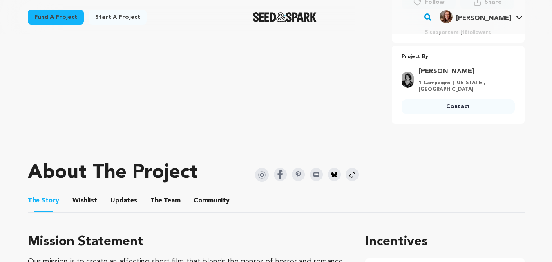
click at [471, 106] on link "Contact" at bounding box center [458, 106] width 113 height 15
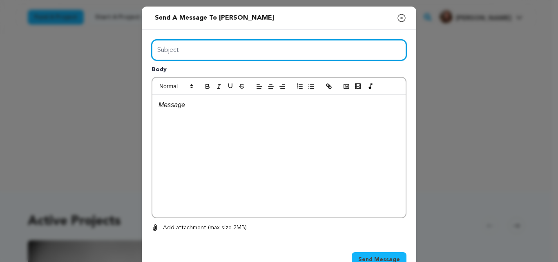
click at [330, 47] on input "Subject" at bounding box center [279, 50] width 255 height 21
